Goal: Download file/media

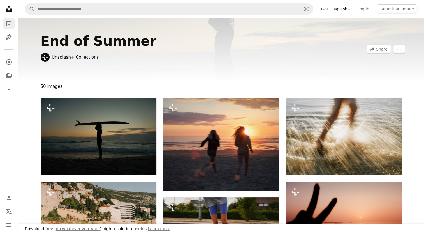
click at [8, 22] on icon "A photo" at bounding box center [9, 23] width 7 height 7
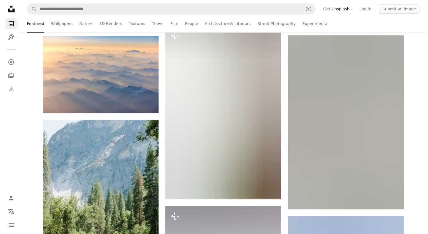
scroll to position [395, 0]
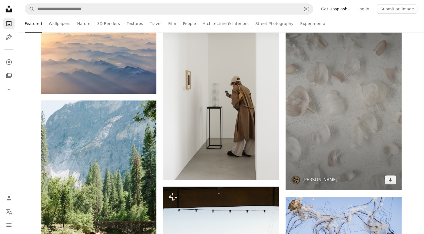
click at [389, 73] on img at bounding box center [343, 103] width 116 height 174
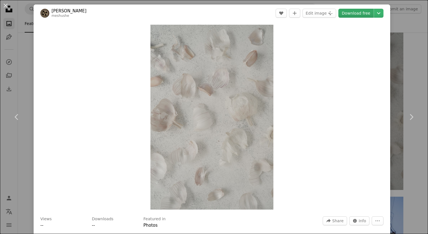
click at [348, 13] on link "Download free" at bounding box center [355, 13] width 35 height 9
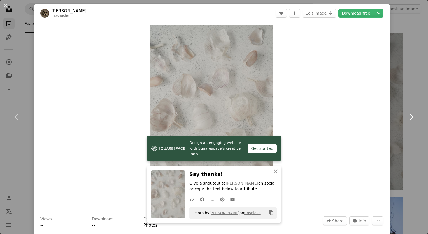
click at [407, 116] on icon "Chevron right" at bounding box center [411, 116] width 9 height 9
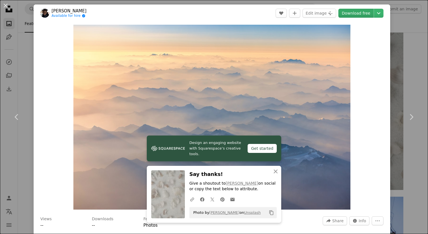
click at [342, 11] on link "Download free" at bounding box center [355, 13] width 35 height 9
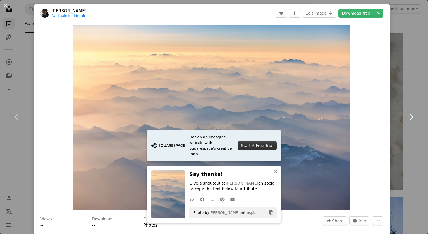
click at [407, 116] on icon "Chevron right" at bounding box center [411, 116] width 9 height 9
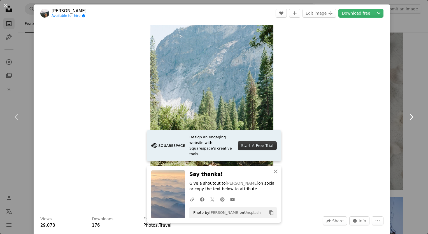
click at [407, 116] on icon "Chevron right" at bounding box center [411, 116] width 9 height 9
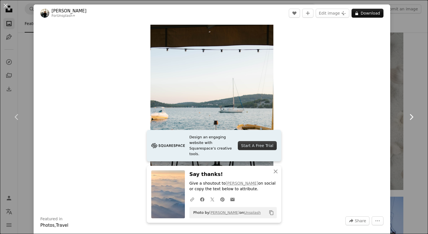
click at [407, 116] on icon "Chevron right" at bounding box center [411, 116] width 9 height 9
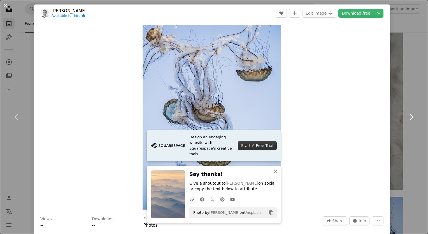
click at [407, 116] on icon "Chevron right" at bounding box center [411, 116] width 9 height 9
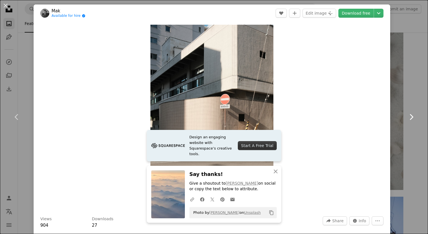
click at [407, 116] on icon "Chevron right" at bounding box center [411, 116] width 9 height 9
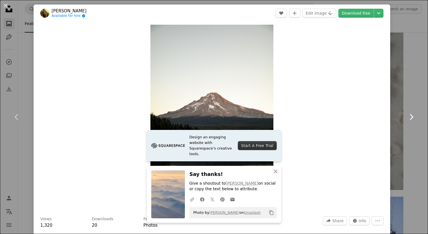
click at [407, 116] on icon "Chevron right" at bounding box center [411, 116] width 9 height 9
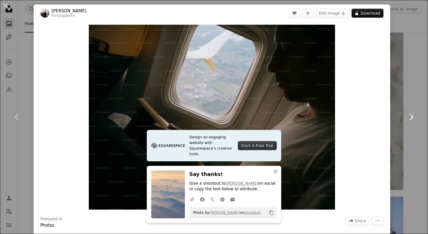
click at [407, 116] on icon "Chevron right" at bounding box center [411, 116] width 9 height 9
